Goal: Task Accomplishment & Management: Manage account settings

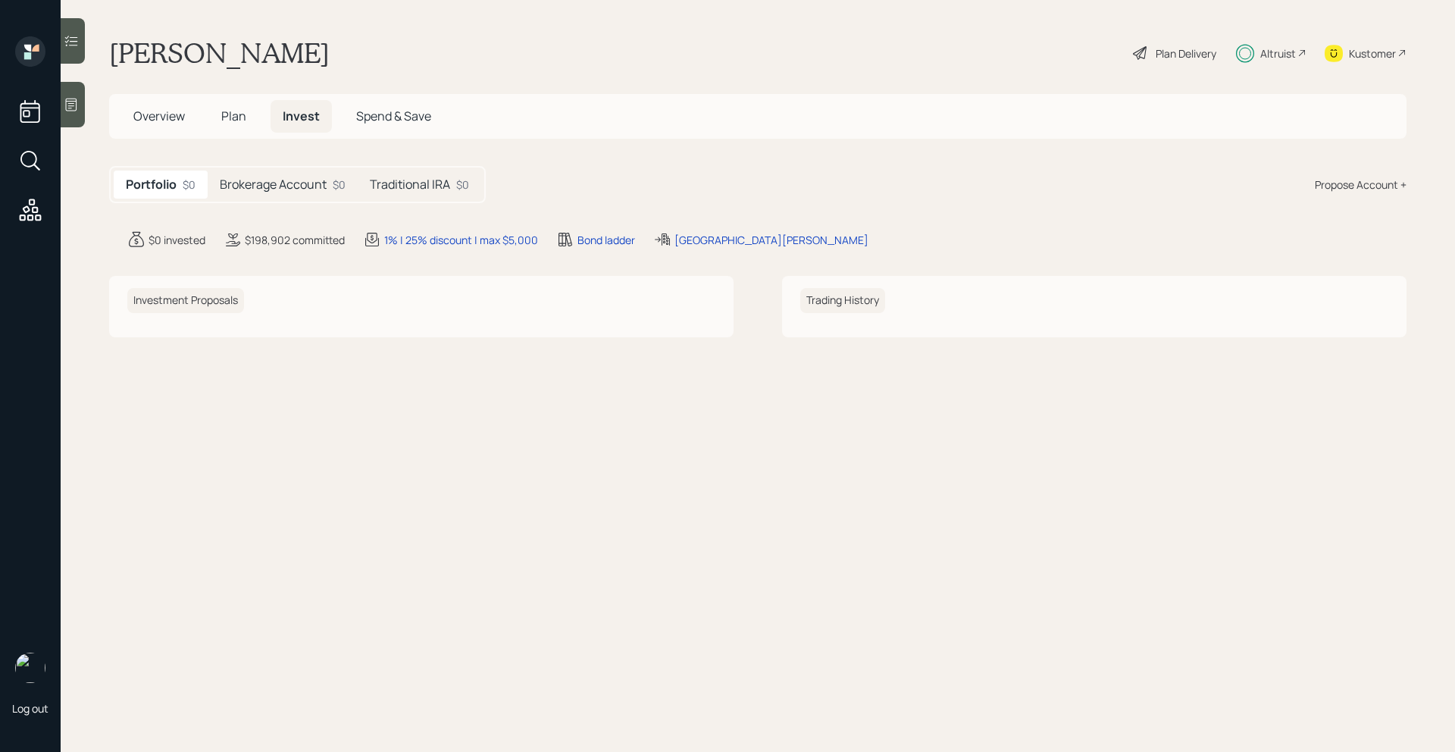
click at [263, 189] on h5 "Brokerage Account" at bounding box center [273, 184] width 107 height 14
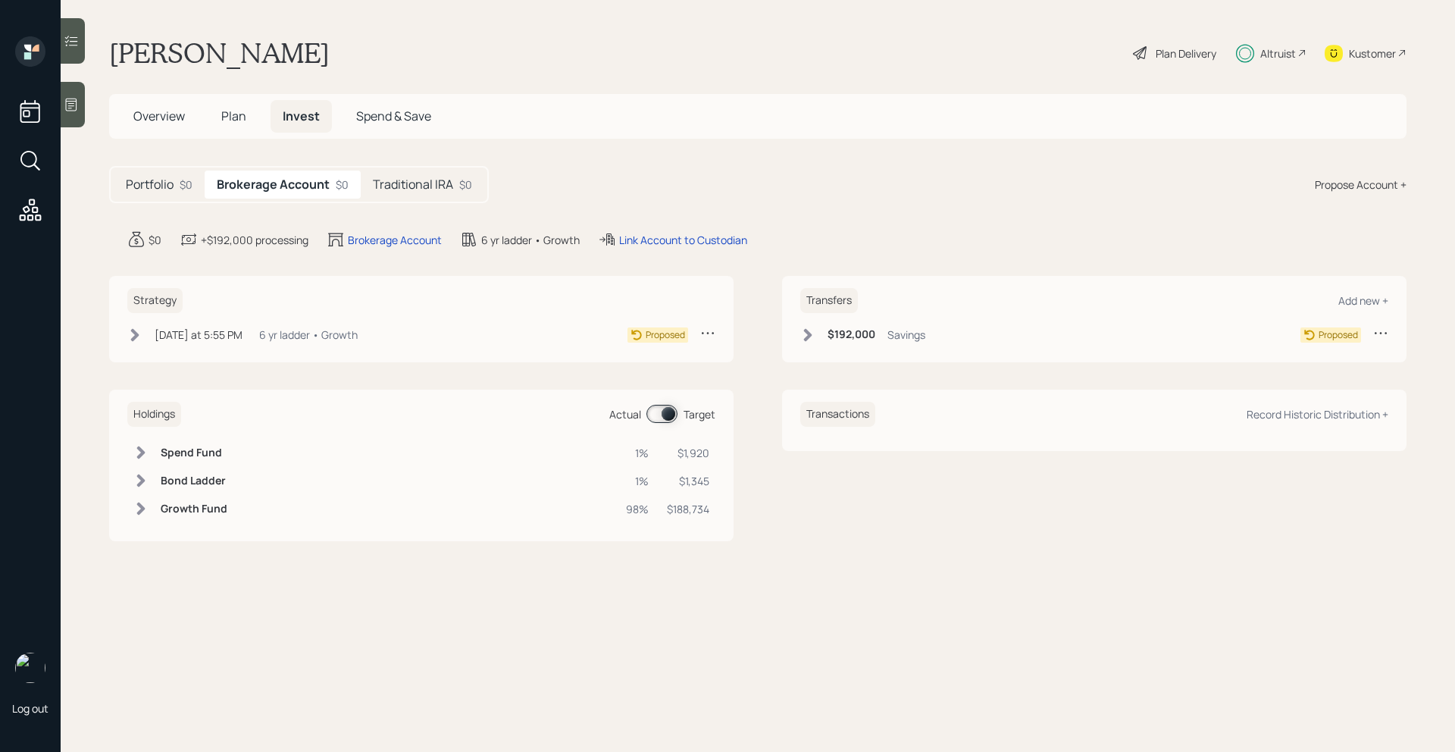
click at [138, 335] on icon at bounding box center [135, 334] width 8 height 13
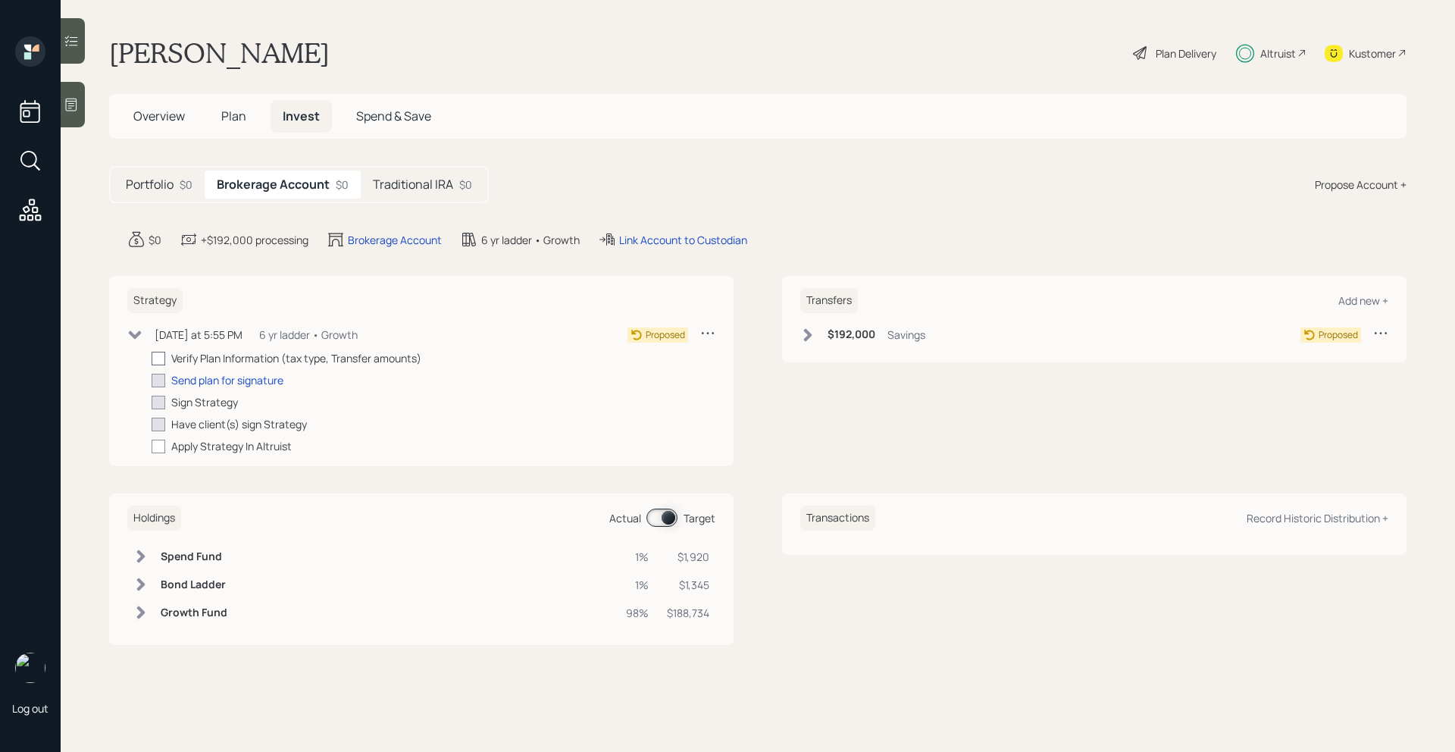
click at [158, 362] on div at bounding box center [159, 359] width 14 height 14
click at [152, 358] on input "checkbox" at bounding box center [151, 358] width 1 height 1
checkbox input "true"
click at [190, 376] on div "Send plan for signature" at bounding box center [227, 380] width 112 height 16
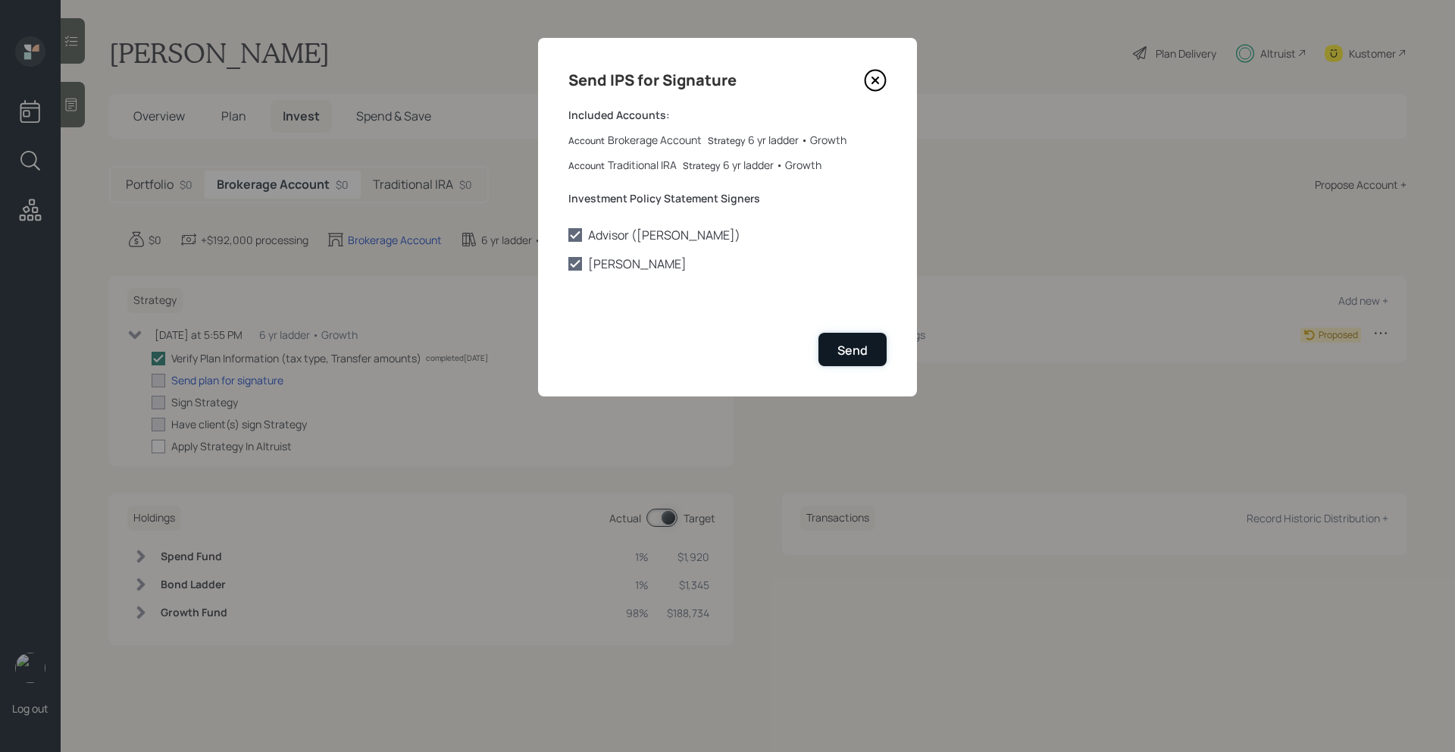
click at [844, 345] on div "Send" at bounding box center [852, 350] width 30 height 17
checkbox input "true"
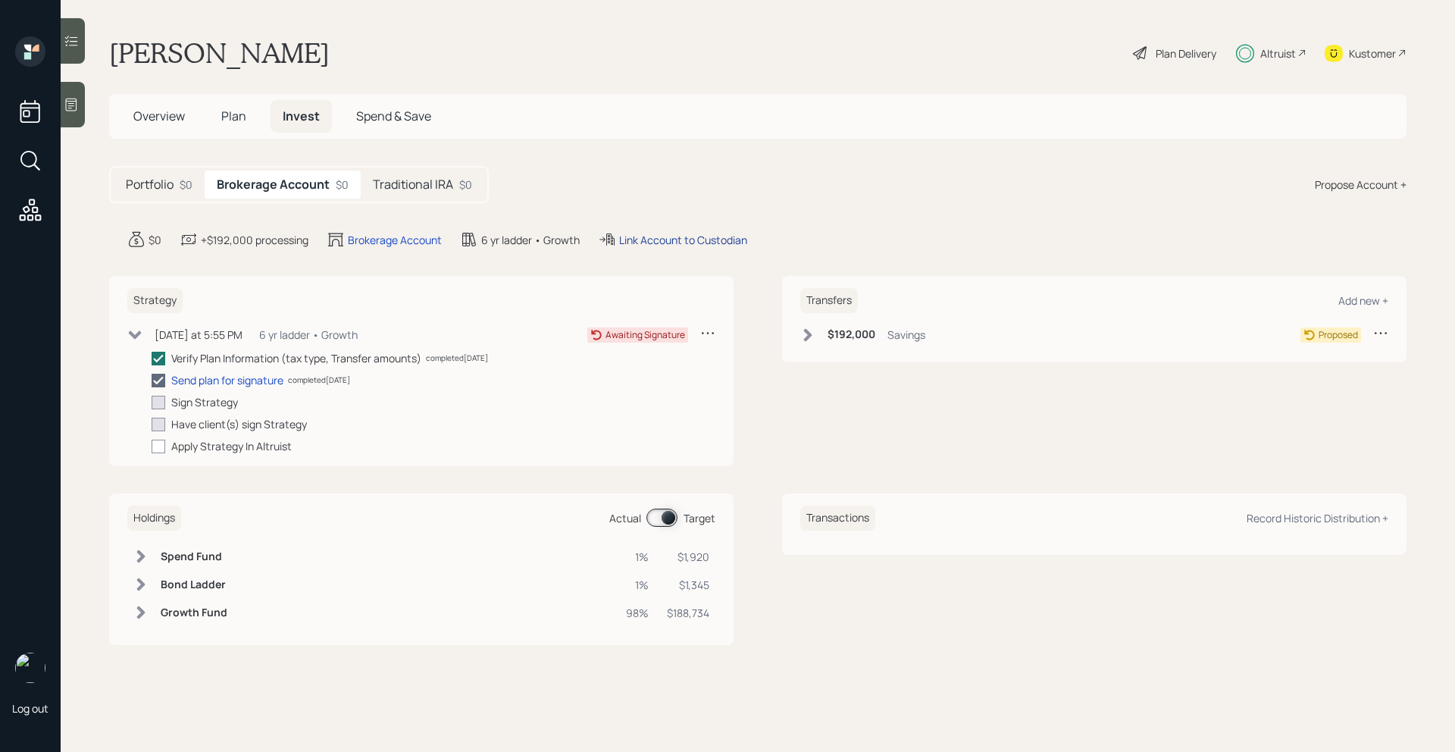
click at [653, 242] on div "Link Account to Custodian" at bounding box center [683, 240] width 128 height 16
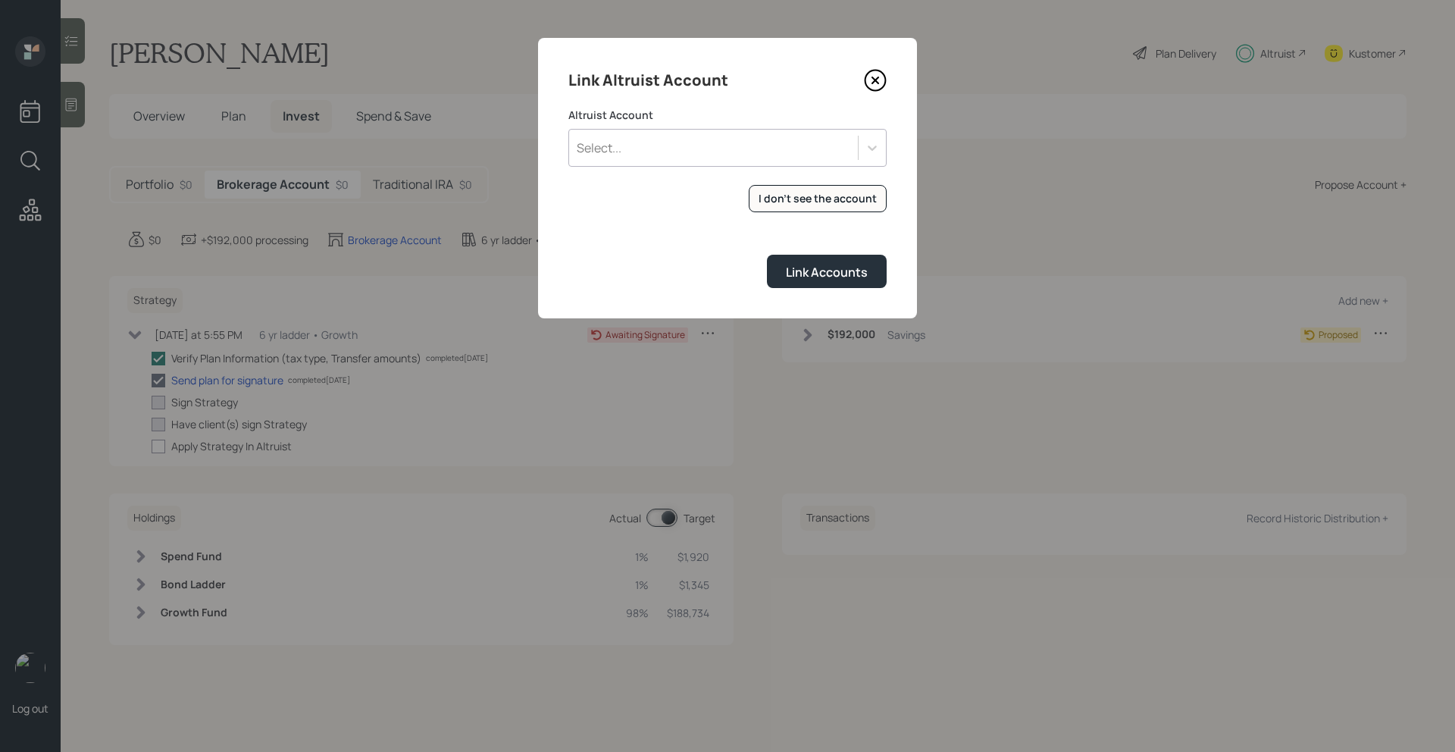
click at [714, 157] on div "Select..." at bounding box center [713, 148] width 289 height 26
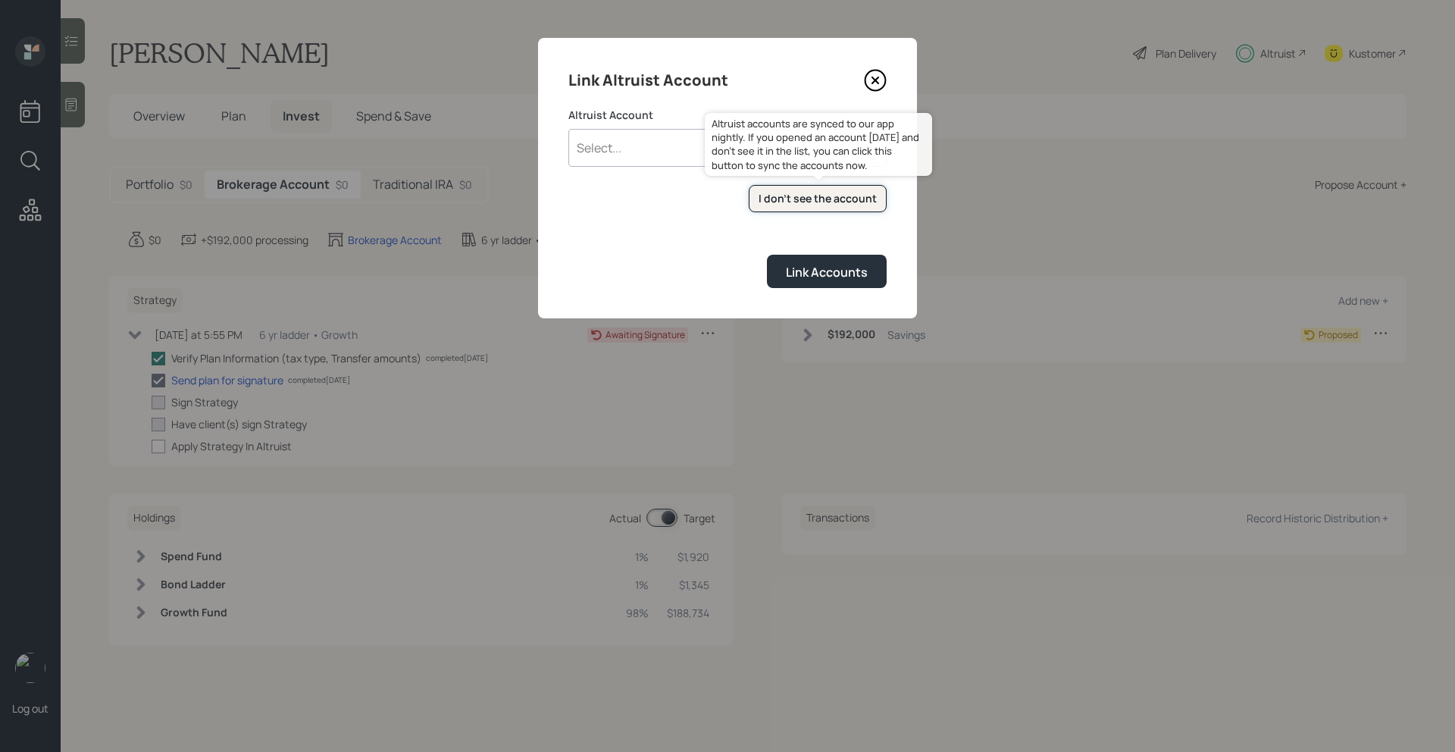
click at [782, 207] on button "I don't see the account" at bounding box center [818, 199] width 138 height 28
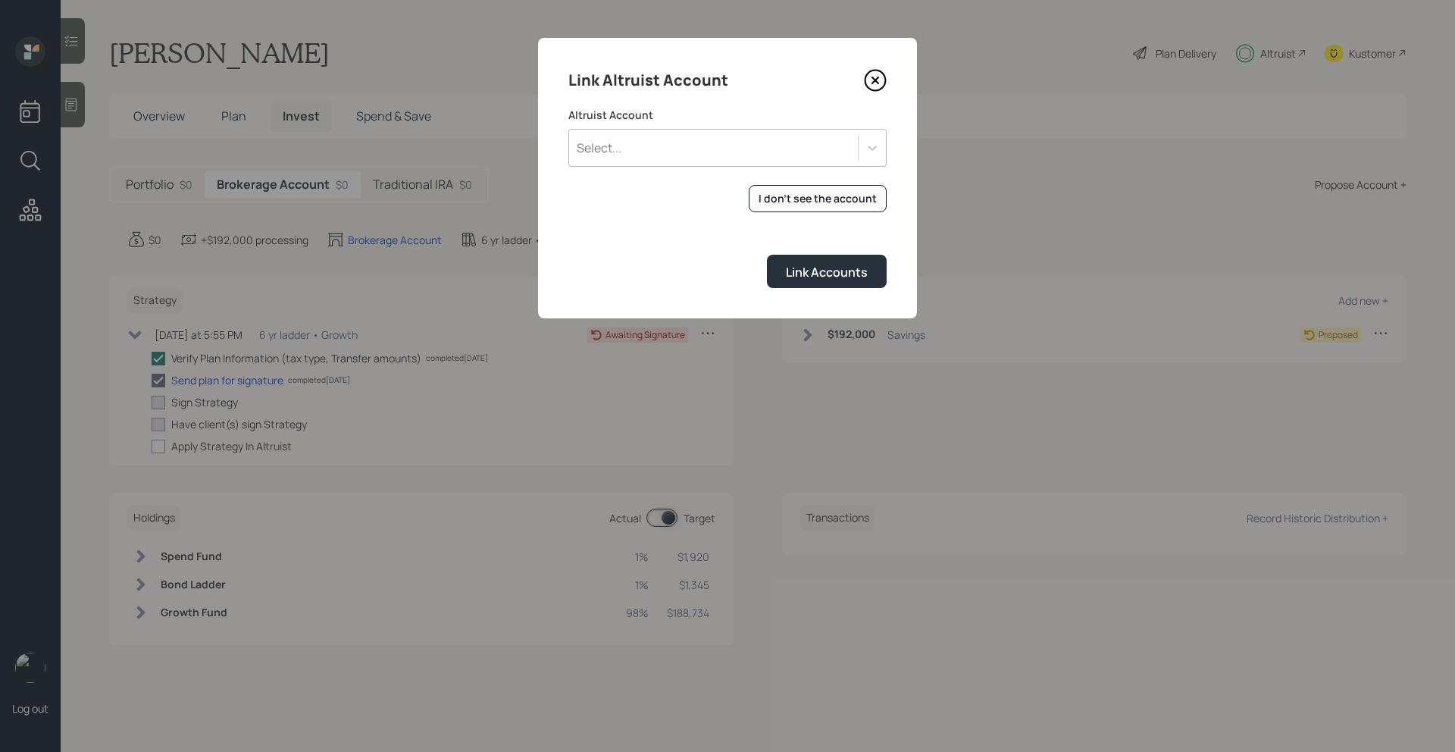
checkbox input "true"
click at [695, 152] on div "Select..." at bounding box center [713, 148] width 289 height 26
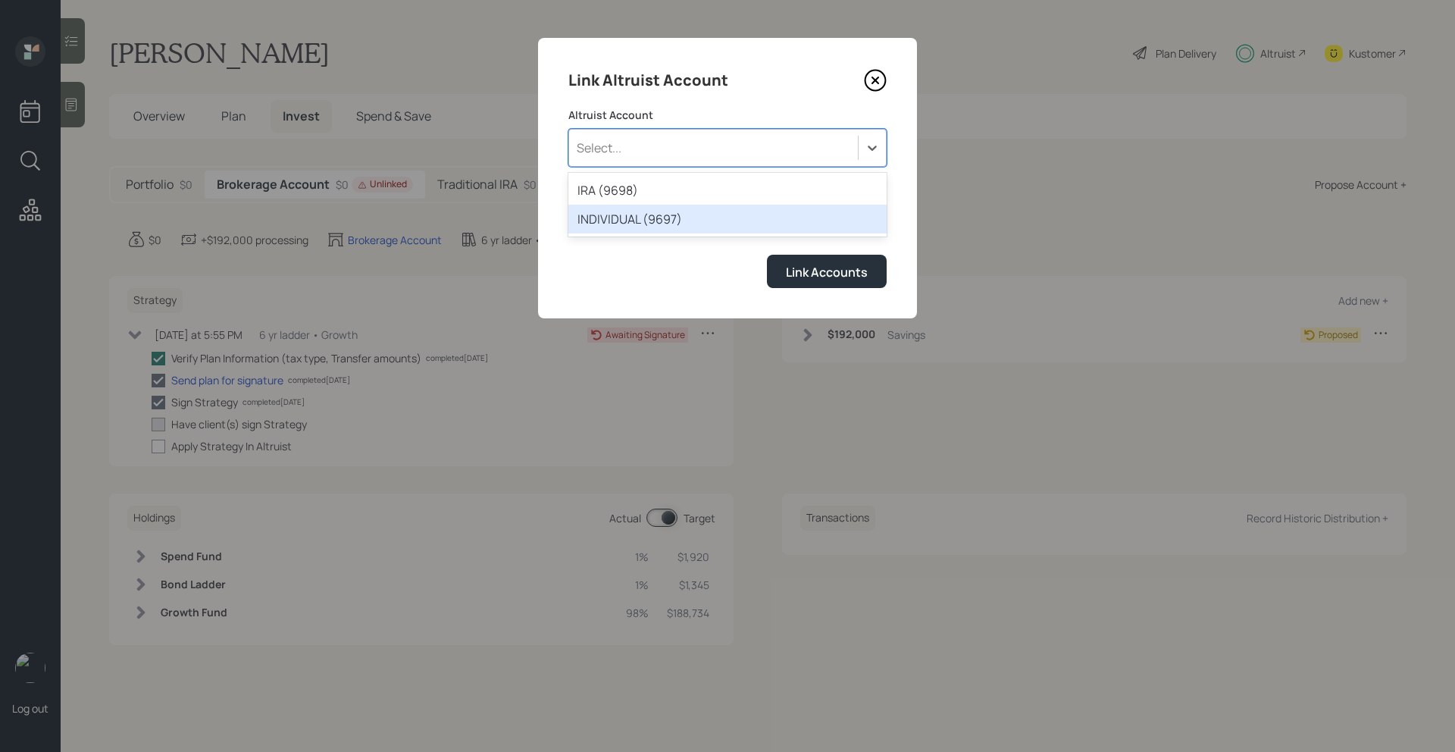
click at [654, 218] on div "INDIVIDUAL (9697)" at bounding box center [727, 219] width 318 height 29
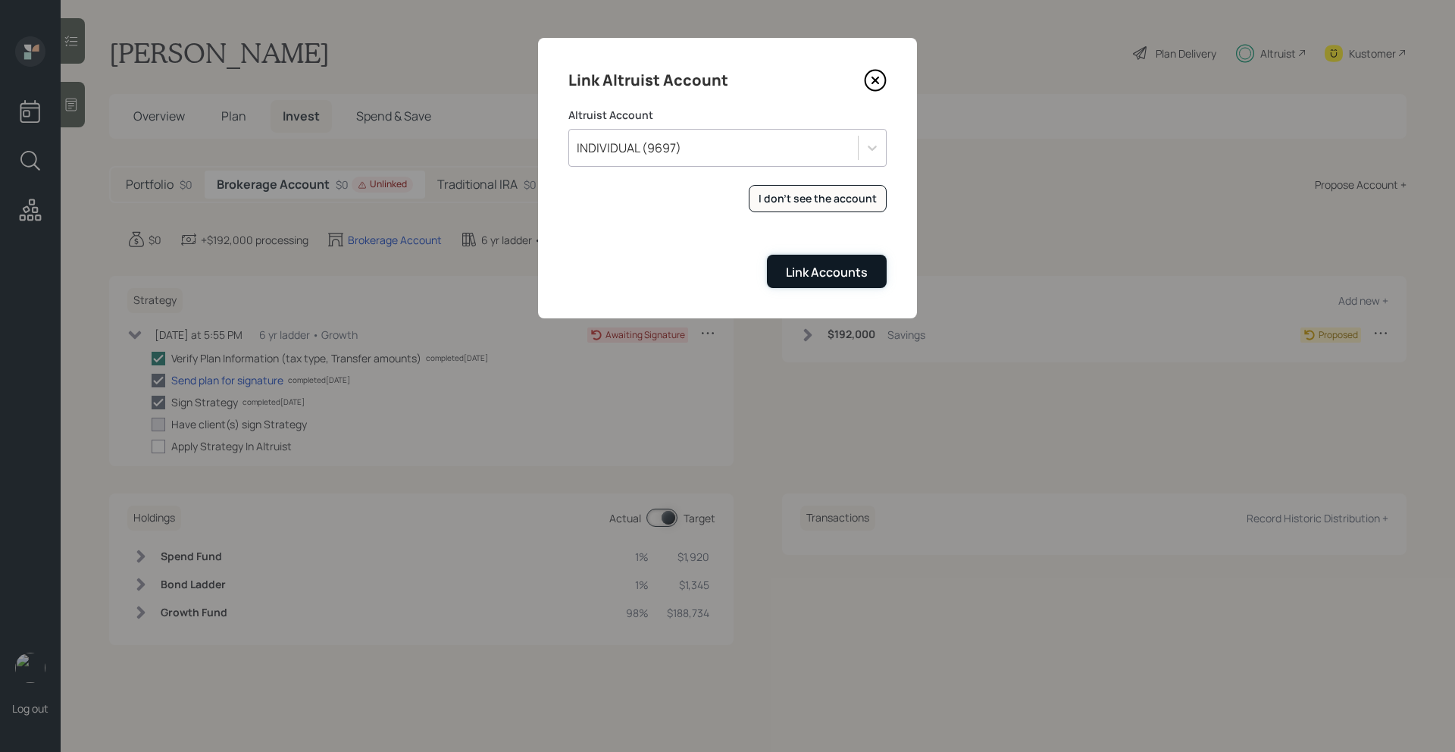
click at [808, 270] on div "Link Accounts" at bounding box center [827, 272] width 82 height 17
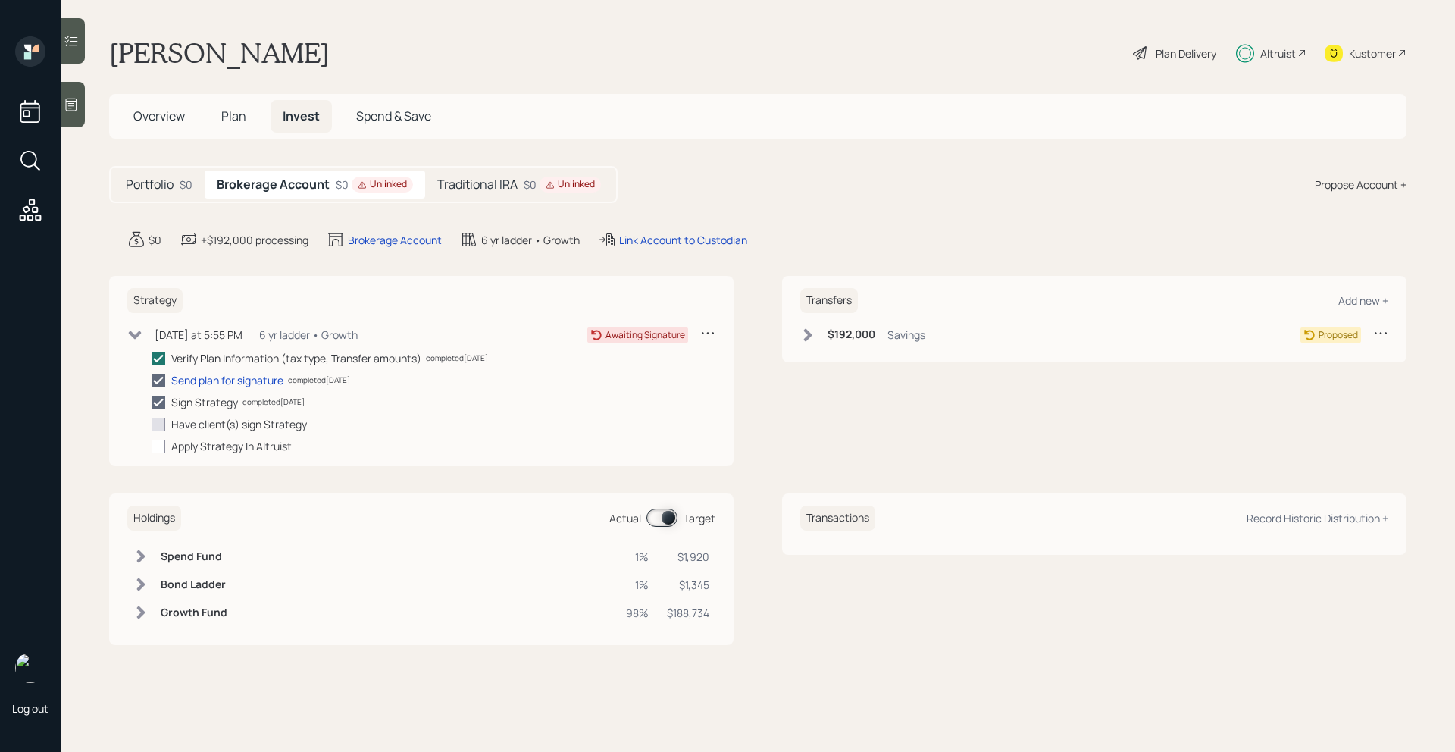
click at [512, 182] on h5 "Traditional IRA" at bounding box center [477, 184] width 80 height 14
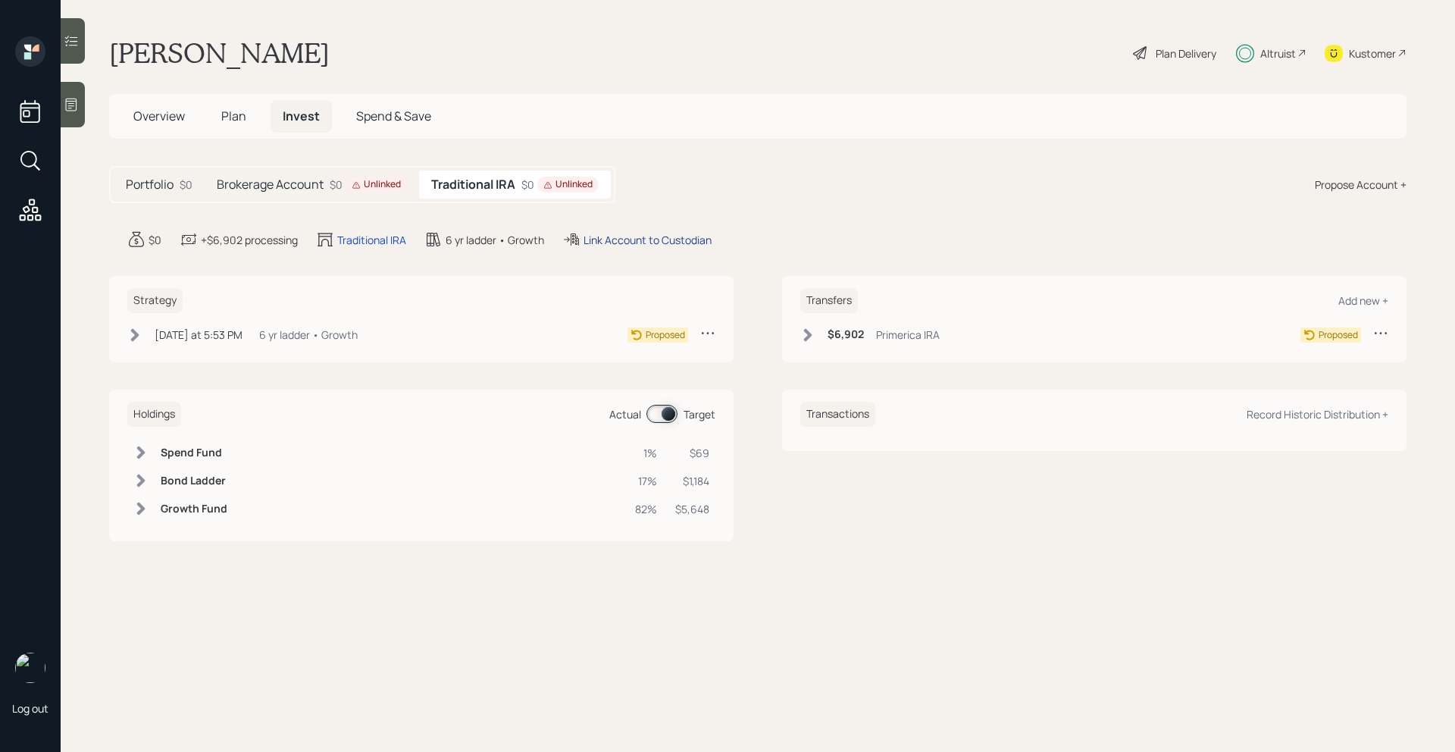
click at [680, 239] on div "Link Account to Custodian" at bounding box center [647, 240] width 128 height 16
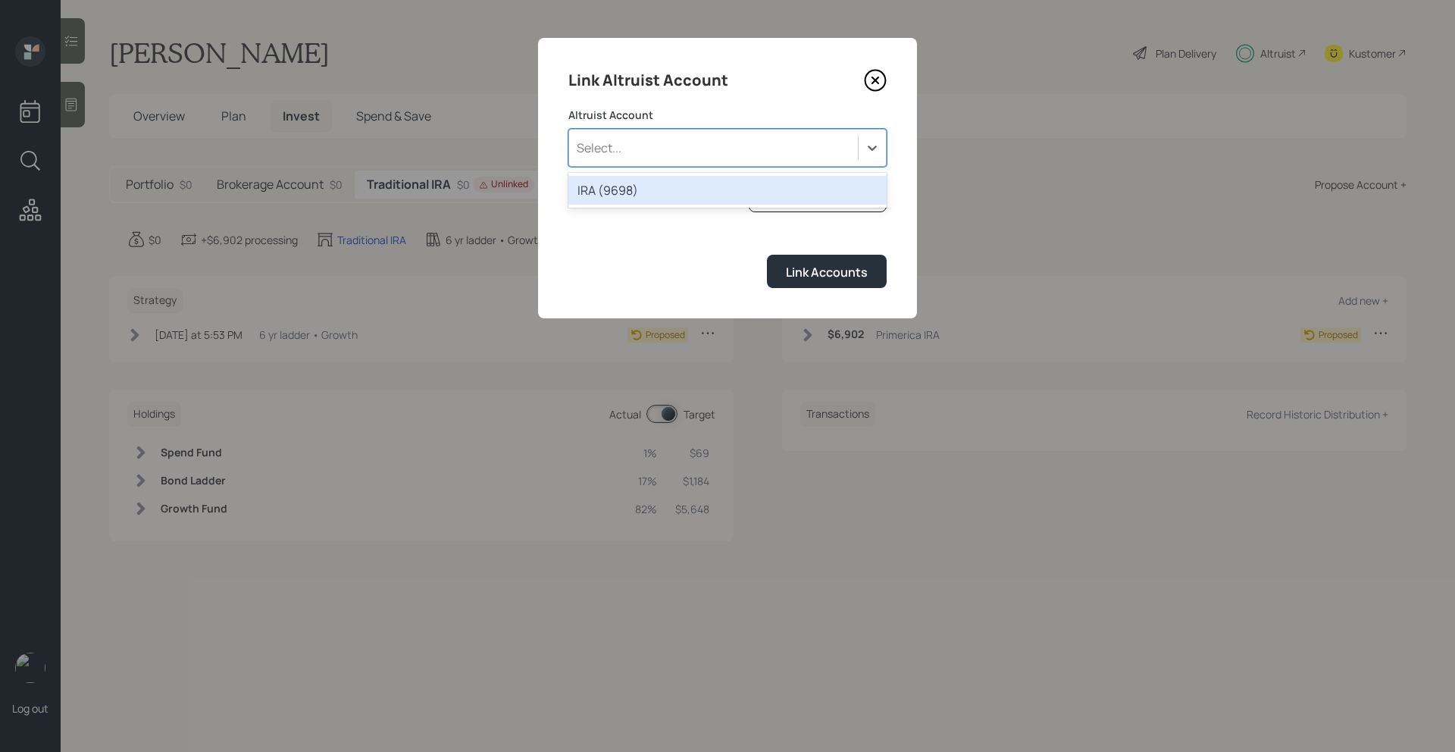
click at [785, 153] on div "Select..." at bounding box center [713, 148] width 289 height 26
click at [639, 187] on div "IRA (9698)" at bounding box center [727, 190] width 318 height 29
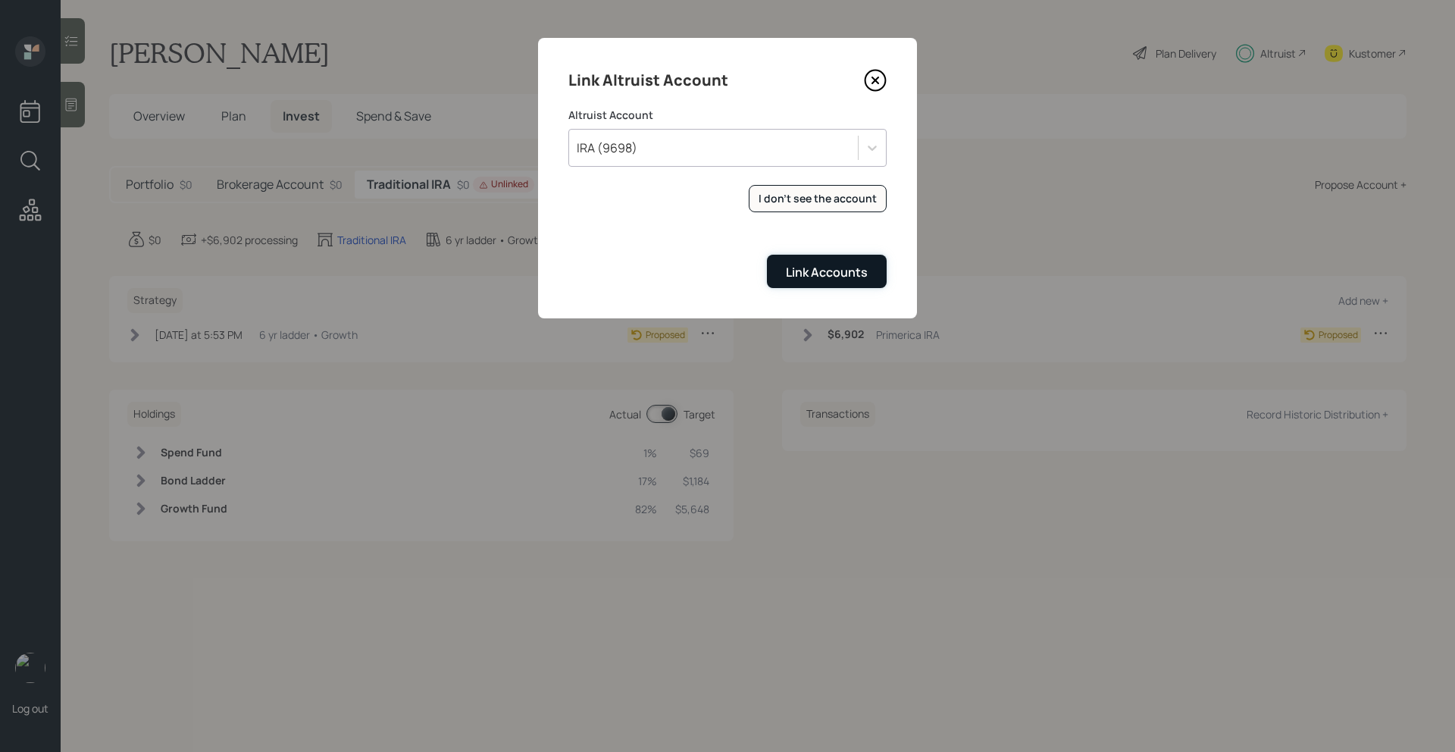
click at [799, 267] on div "Link Accounts" at bounding box center [827, 272] width 82 height 17
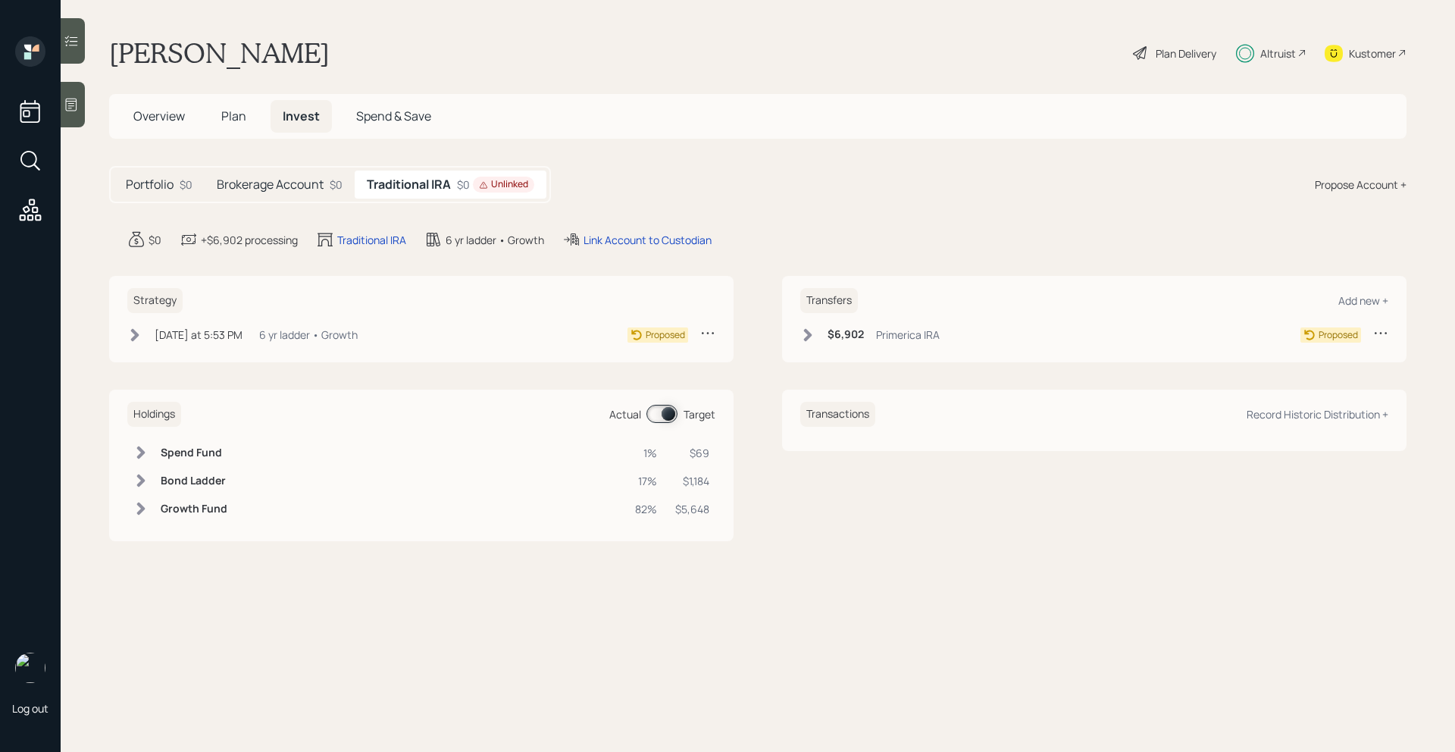
click at [814, 342] on icon at bounding box center [807, 334] width 15 height 15
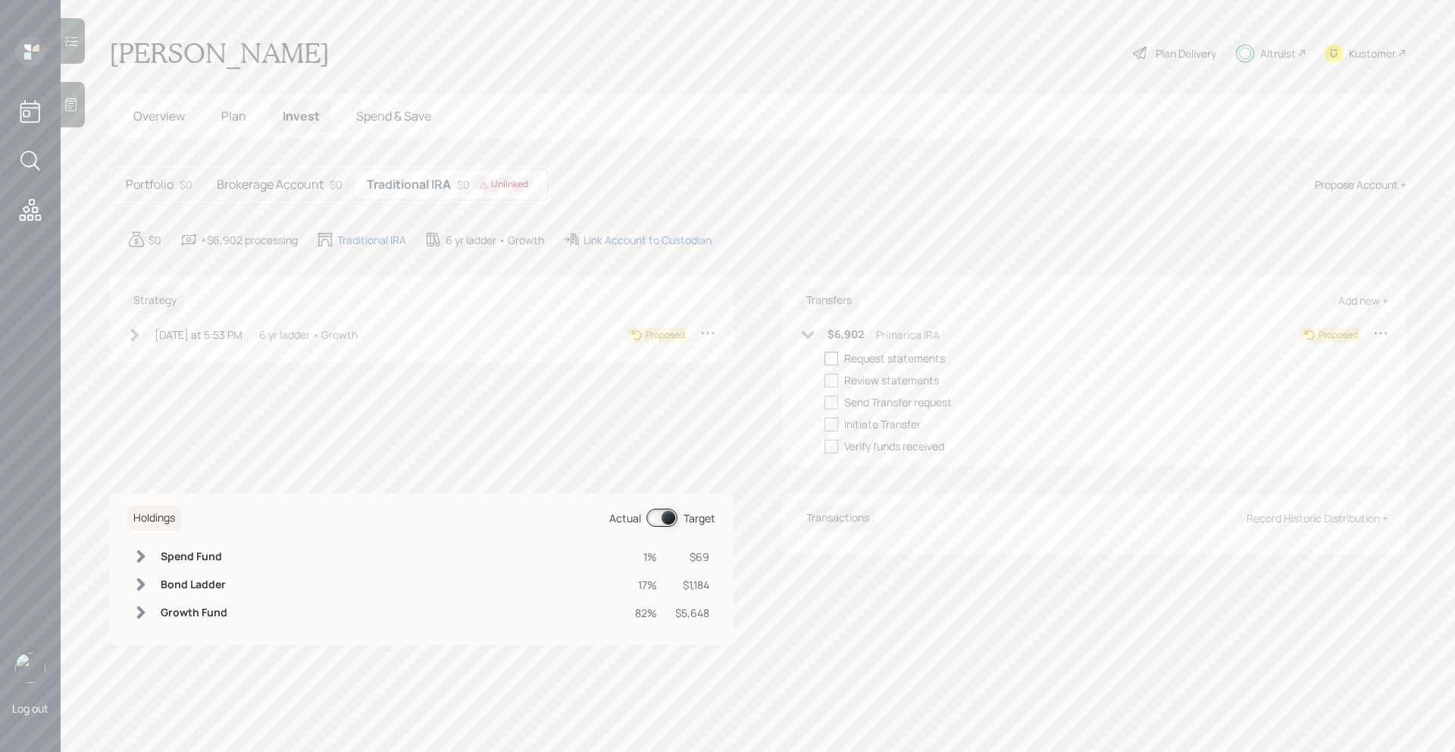
click at [833, 355] on div at bounding box center [831, 359] width 14 height 14
click at [824, 358] on input "checkbox" at bounding box center [824, 358] width 1 height 1
checkbox input "true"
click at [807, 336] on icon at bounding box center [808, 334] width 13 height 8
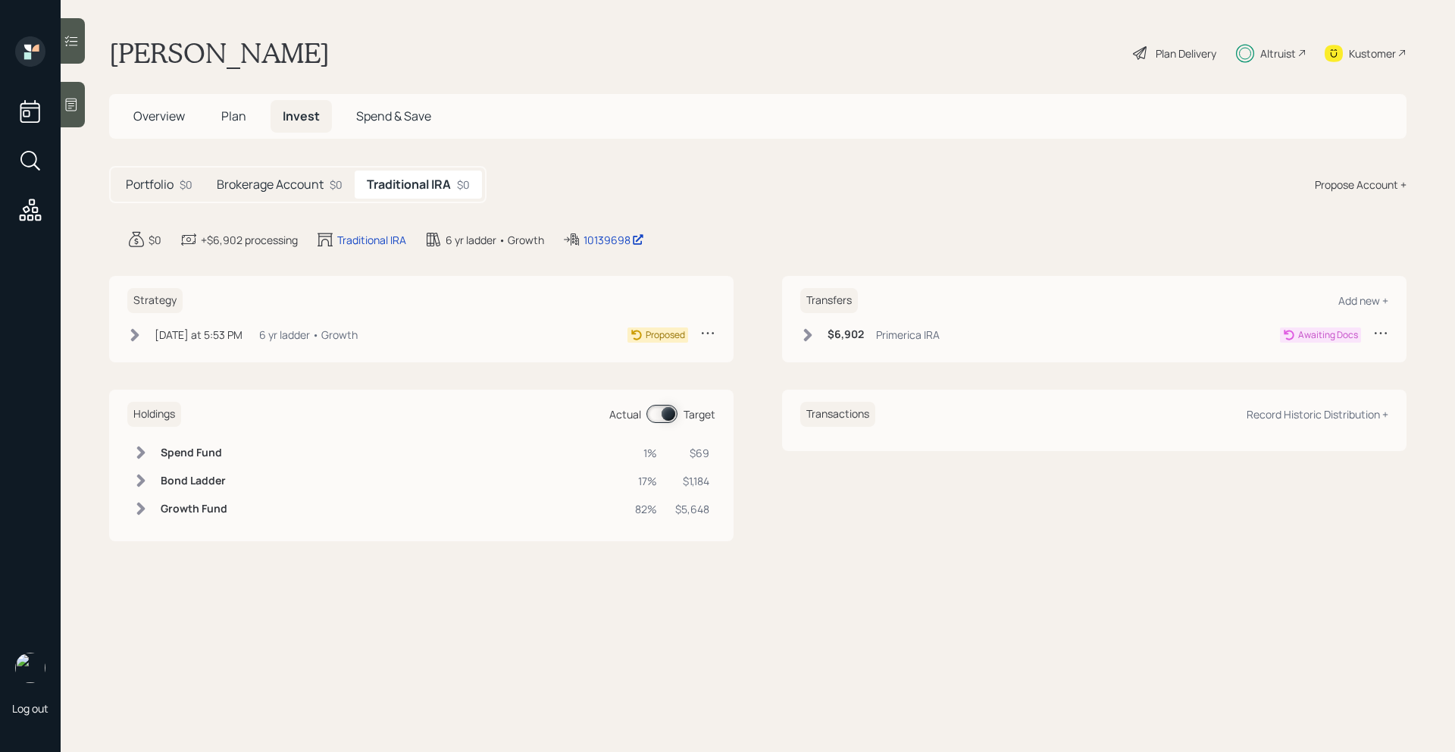
click at [295, 184] on h5 "Brokerage Account" at bounding box center [270, 184] width 107 height 14
click at [1381, 330] on icon at bounding box center [1380, 332] width 15 height 15
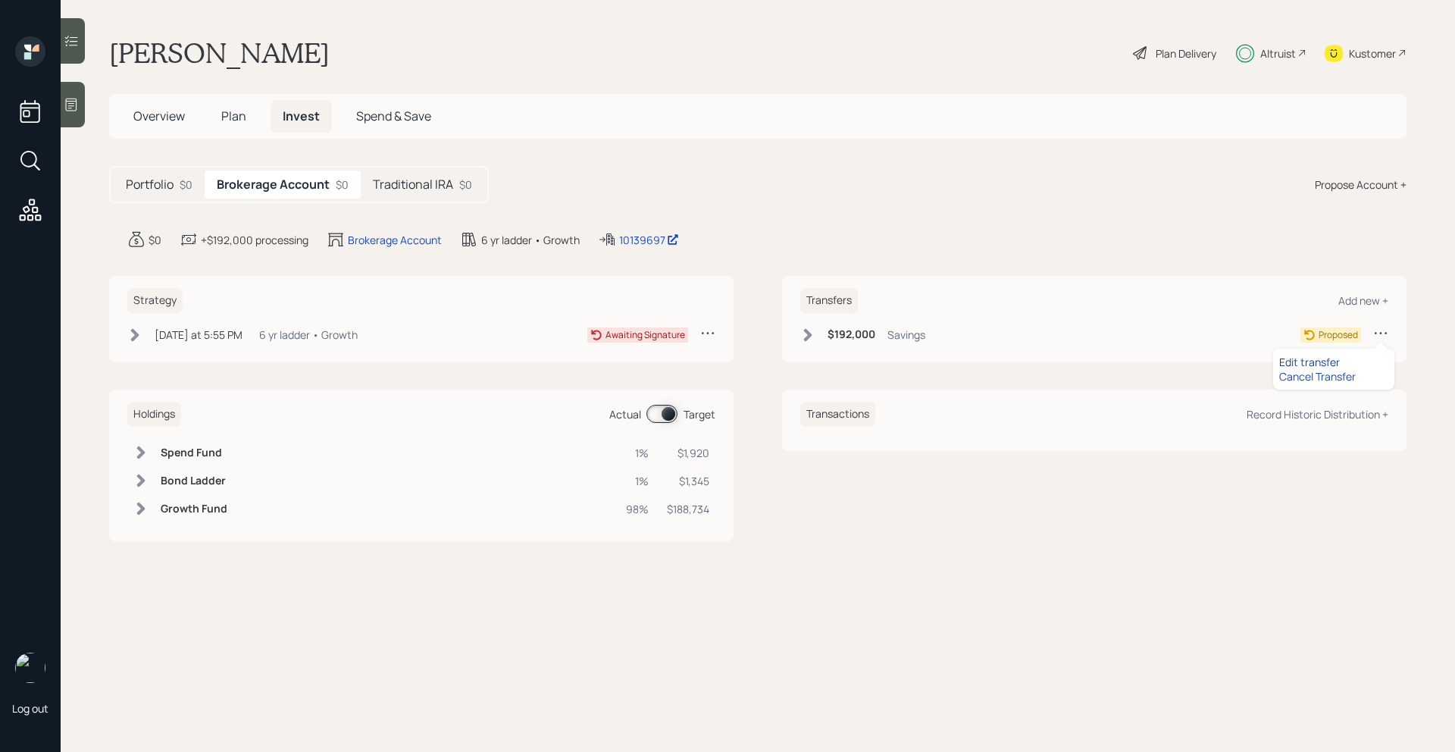
click at [1333, 359] on div "Edit transfer" at bounding box center [1333, 362] width 109 height 14
select select "b4e873f1-a178-47bd-8d01-ab1e01a49bef"
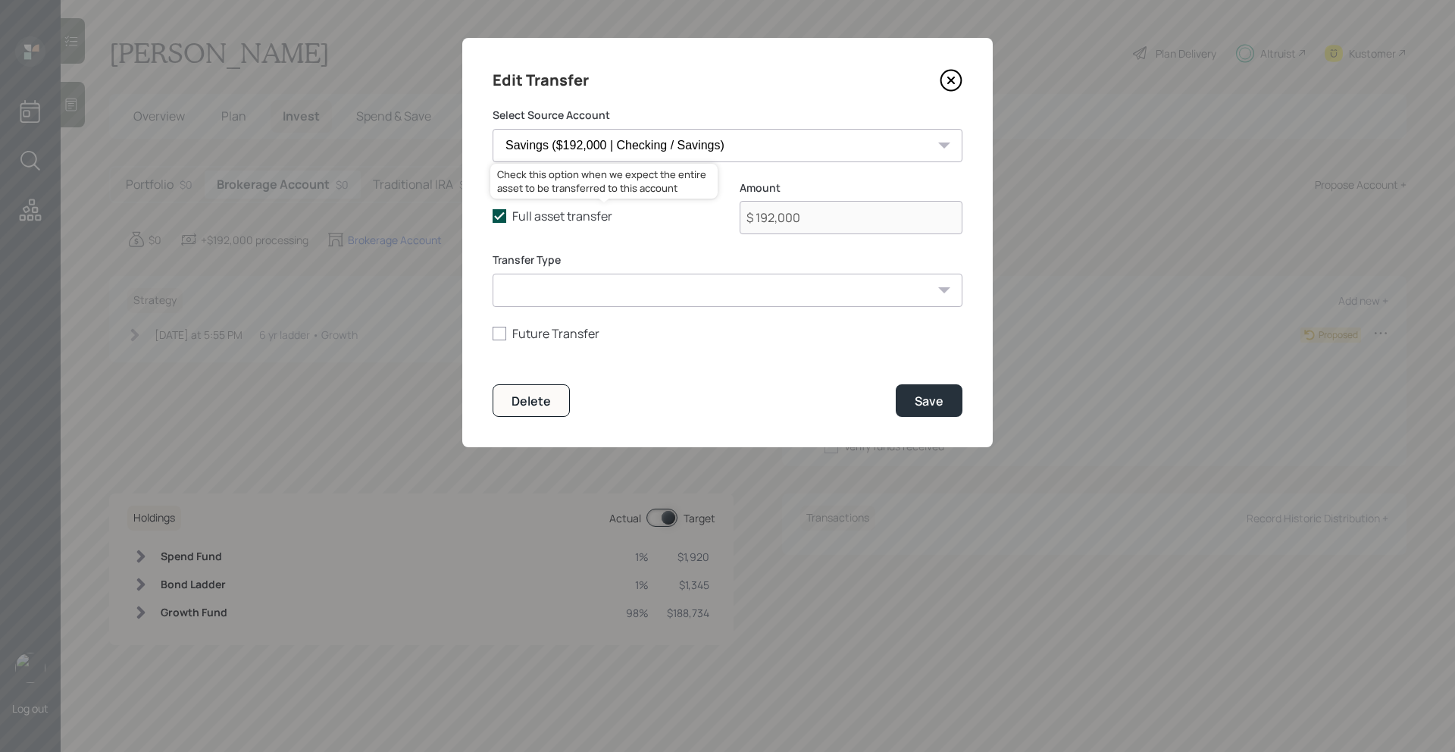
click at [497, 213] on icon at bounding box center [499, 216] width 14 height 14
click at [492, 216] on input "Full asset transfer" at bounding box center [492, 216] width 1 height 1
checkbox input "false"
click at [812, 214] on input "$ 192,000" at bounding box center [850, 217] width 223 height 33
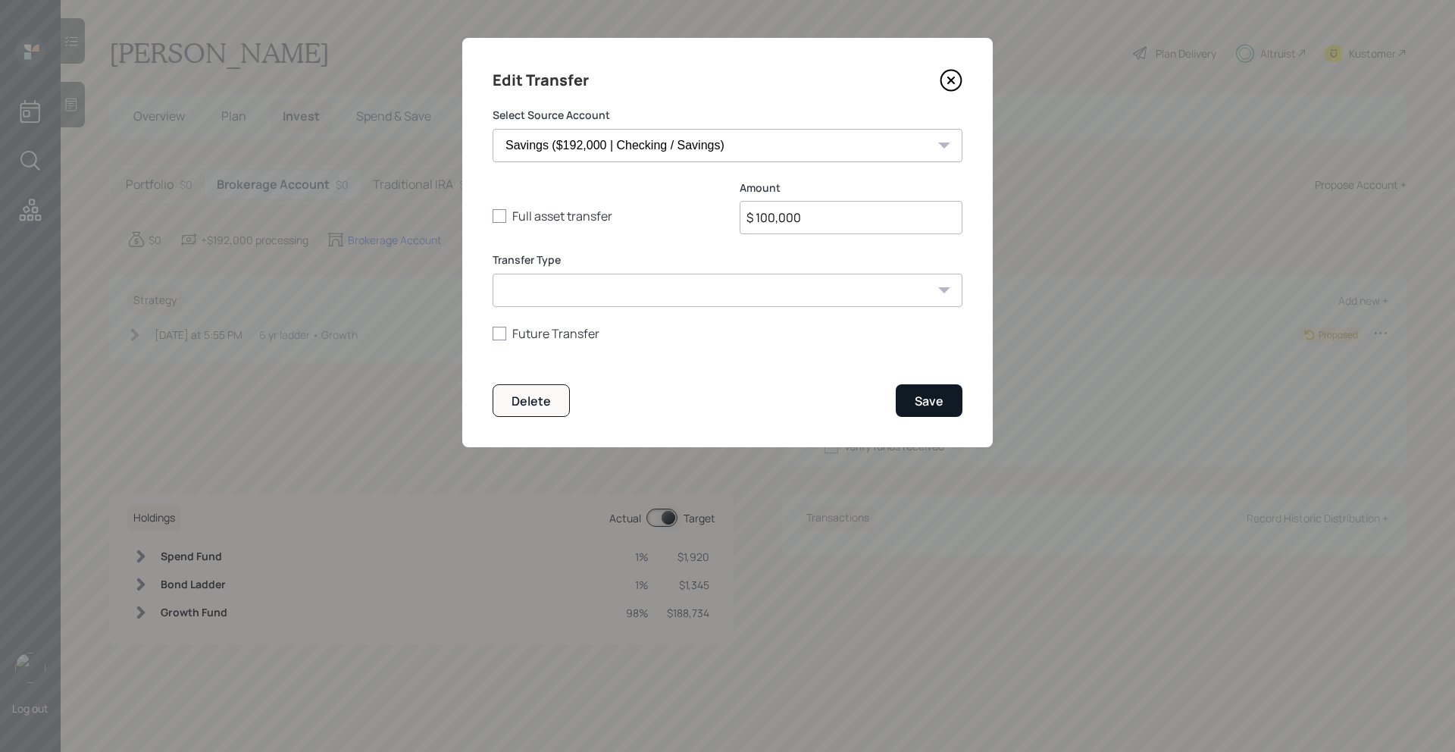
type input "$ 100,000"
click at [924, 397] on div "Save" at bounding box center [928, 400] width 29 height 17
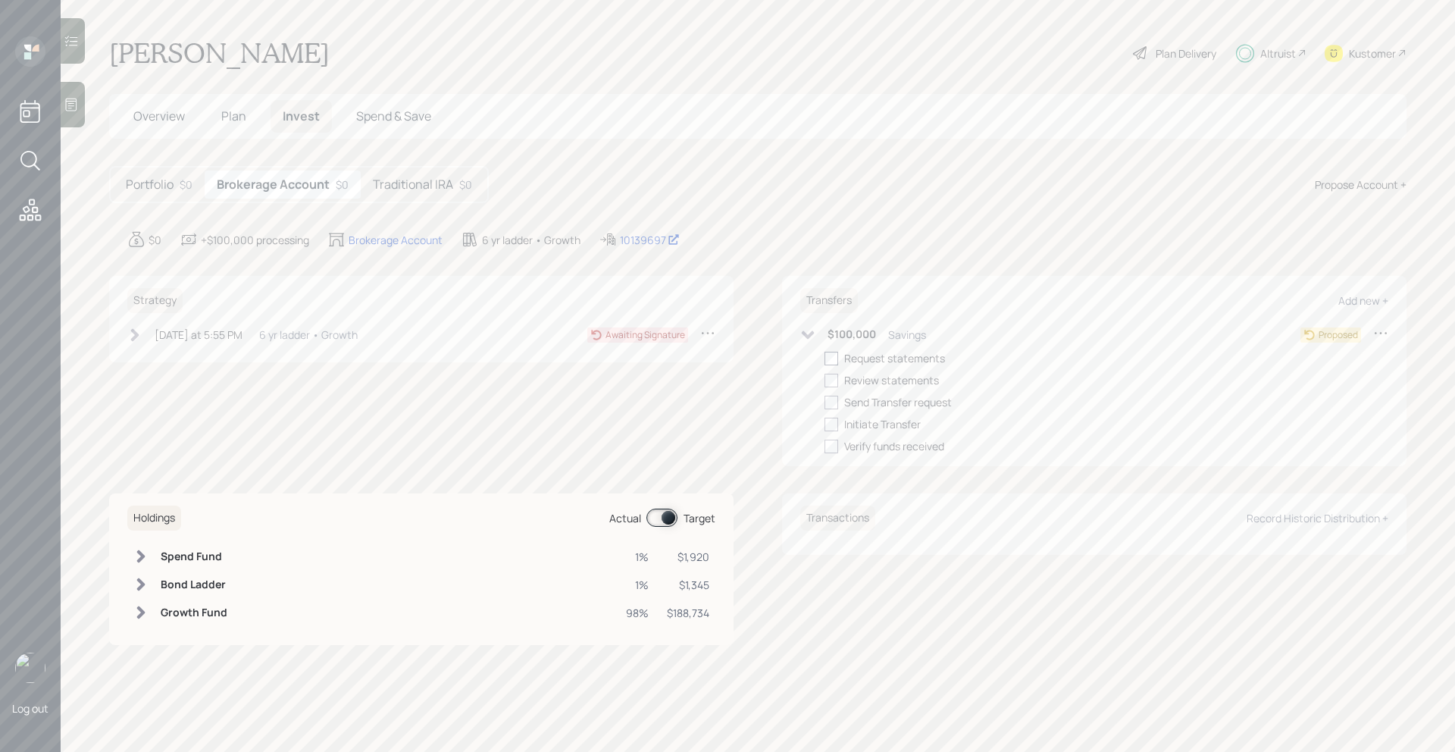
click at [832, 356] on div at bounding box center [831, 359] width 14 height 14
click at [824, 358] on input "checkbox" at bounding box center [824, 358] width 1 height 1
checkbox input "true"
click at [414, 183] on h5 "Traditional IRA" at bounding box center [413, 184] width 80 height 14
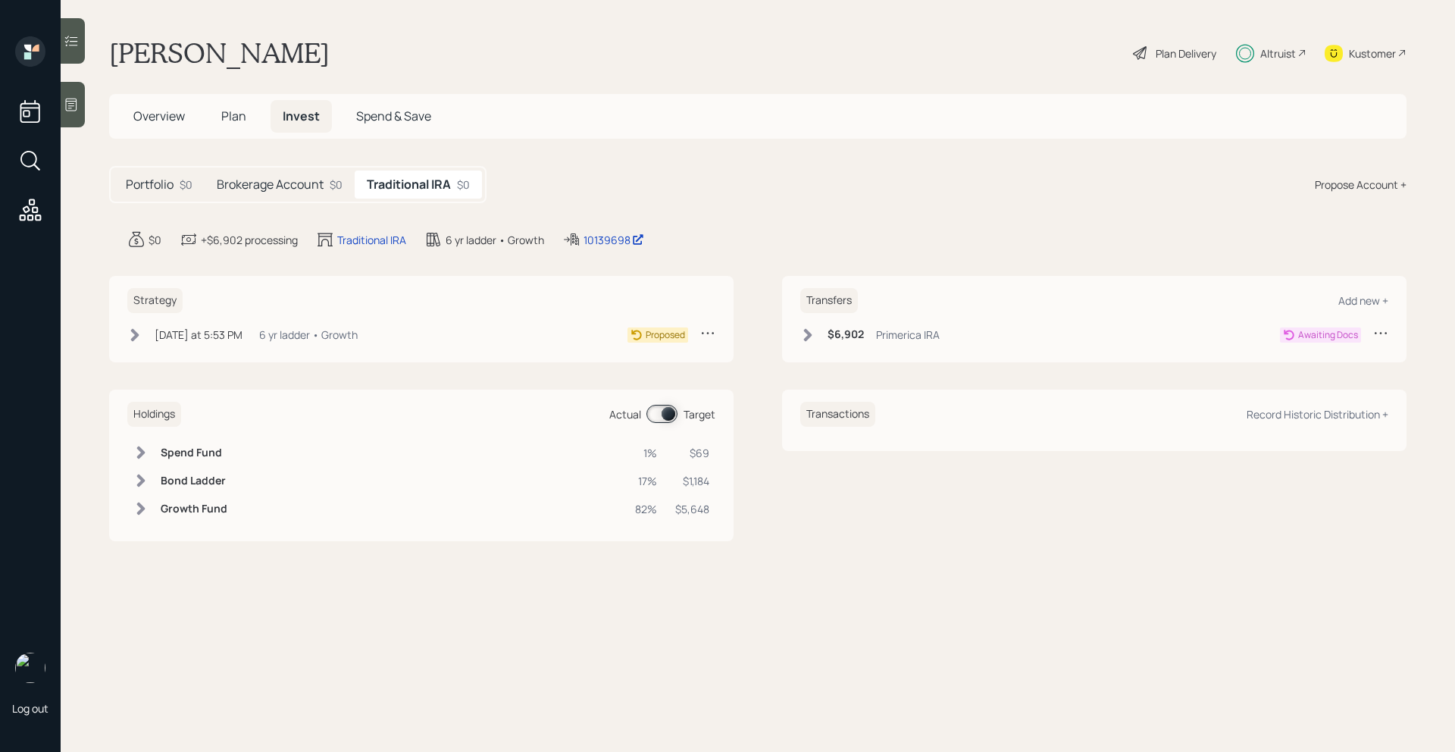
click at [806, 337] on icon at bounding box center [808, 334] width 8 height 13
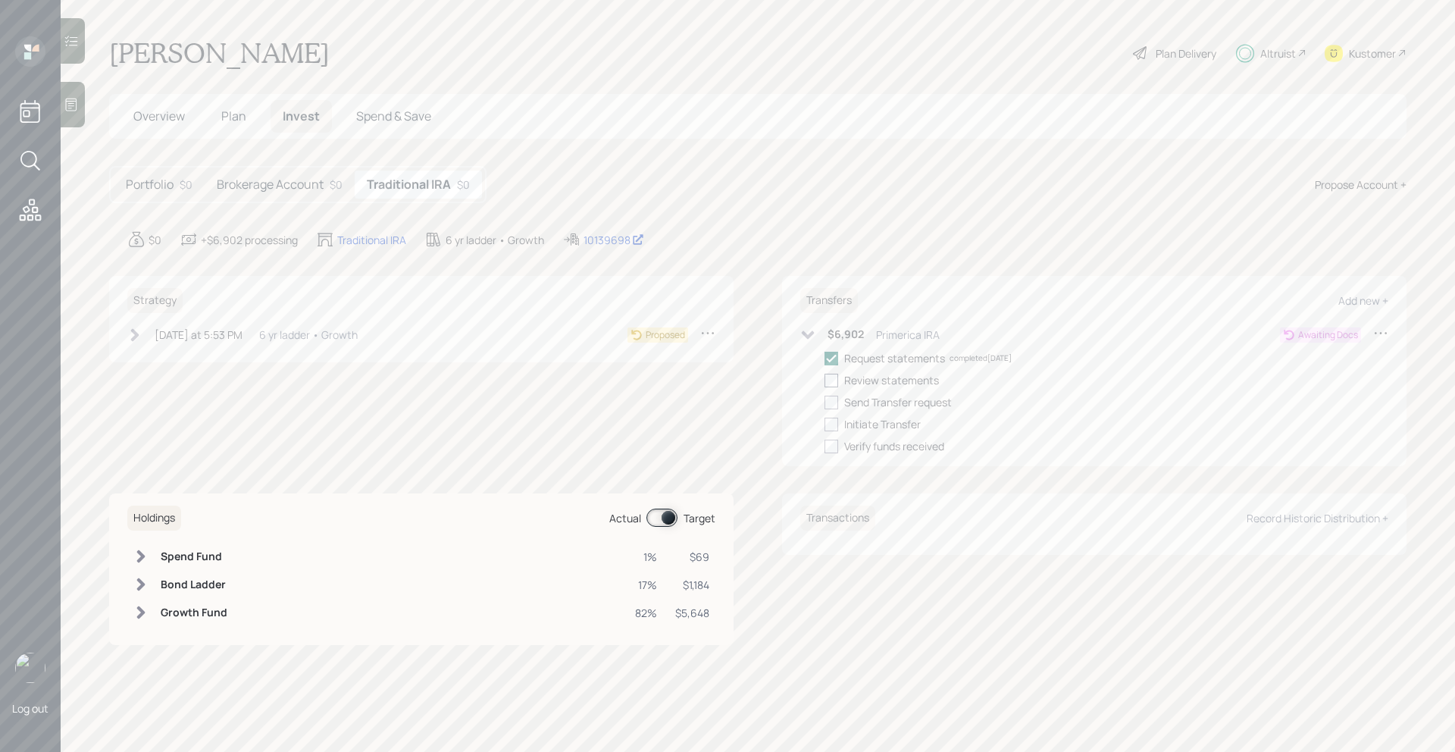
click at [833, 376] on div at bounding box center [831, 381] width 14 height 14
click at [824, 380] on input "checkbox" at bounding box center [824, 380] width 1 height 1
checkbox input "true"
click at [808, 337] on icon at bounding box center [808, 334] width 13 height 8
